Goal: Obtain resource: Download file/media

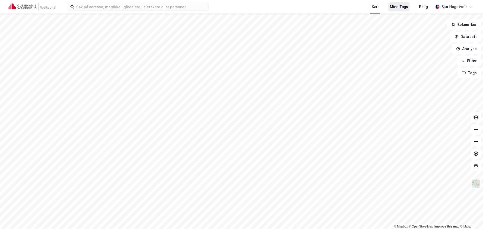
click at [405, 7] on div "Mine Tags" at bounding box center [399, 7] width 18 height 6
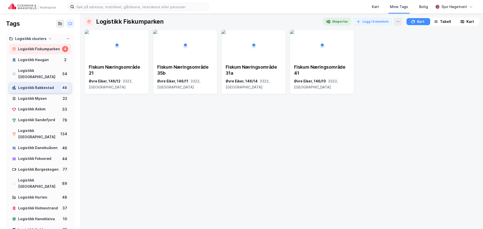
scroll to position [25, 0]
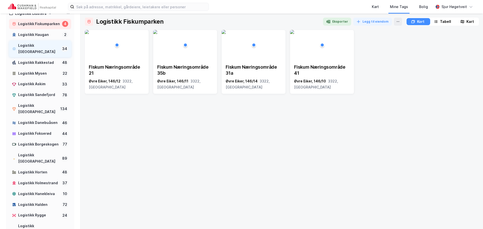
click at [50, 56] on div "Logistikk [GEOGRAPHIC_DATA] 34" at bounding box center [40, 49] width 62 height 17
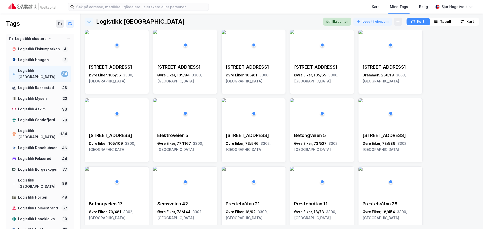
click at [342, 22] on button "Eksporter" at bounding box center [337, 22] width 28 height 8
click at [335, 21] on button "Eksporter" at bounding box center [337, 22] width 28 height 8
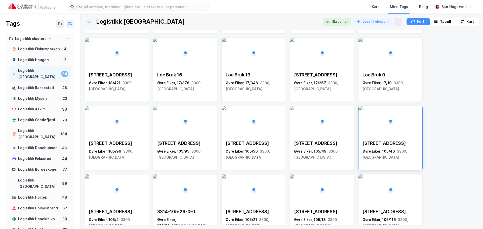
scroll to position [201, 0]
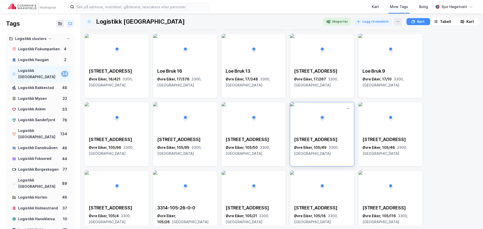
click at [294, 106] on img at bounding box center [292, 104] width 4 height 4
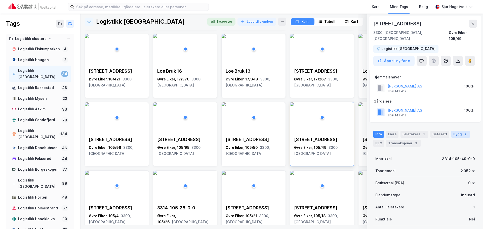
click at [455, 131] on div "Bygg 2" at bounding box center [460, 134] width 19 height 7
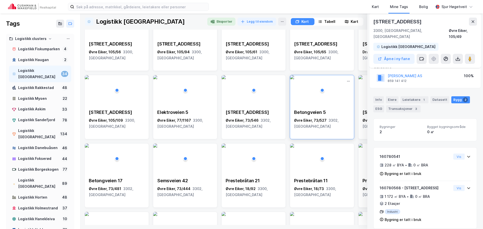
scroll to position [0, 0]
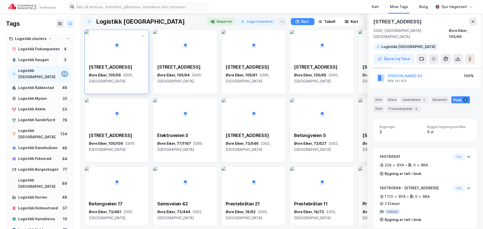
click at [115, 75] on div "Øvre Eiker, 105/56 3300, [GEOGRAPHIC_DATA]" at bounding box center [117, 78] width 56 height 12
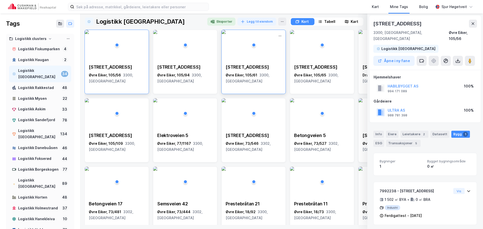
click at [242, 62] on div "[STREET_ADDRESS]" at bounding box center [254, 74] width 64 height 28
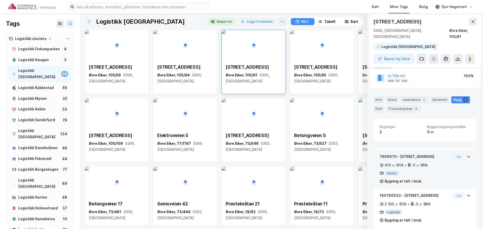
scroll to position [35, 0]
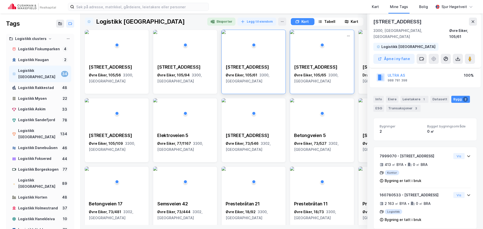
click at [294, 34] on img at bounding box center [292, 32] width 4 height 4
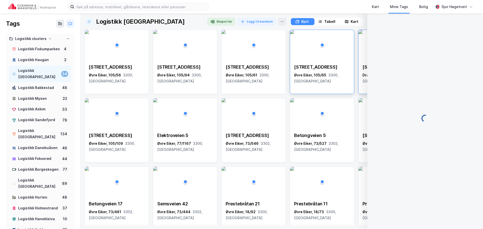
scroll to position [27, 0]
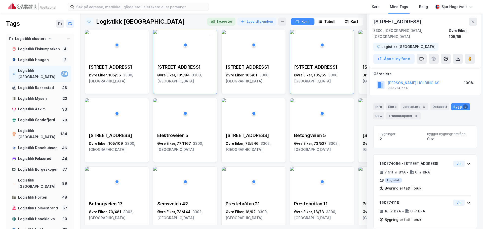
click at [191, 67] on div "[STREET_ADDRESS]" at bounding box center [185, 67] width 56 height 6
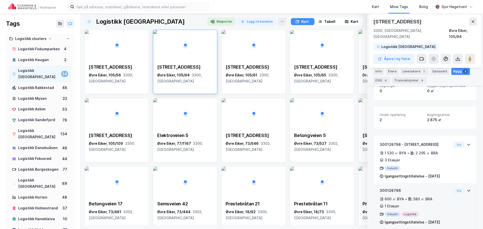
scroll to position [78, 0]
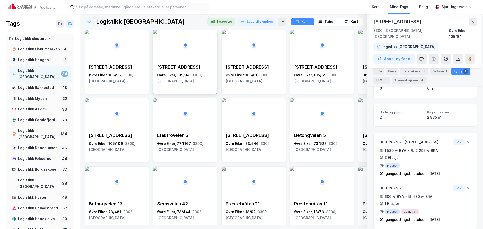
drag, startPoint x: 473, startPoint y: 20, endPoint x: 483, endPoint y: 23, distance: 9.8
click at [474, 20] on icon at bounding box center [473, 22] width 4 height 4
